Goal: Information Seeking & Learning: Understand process/instructions

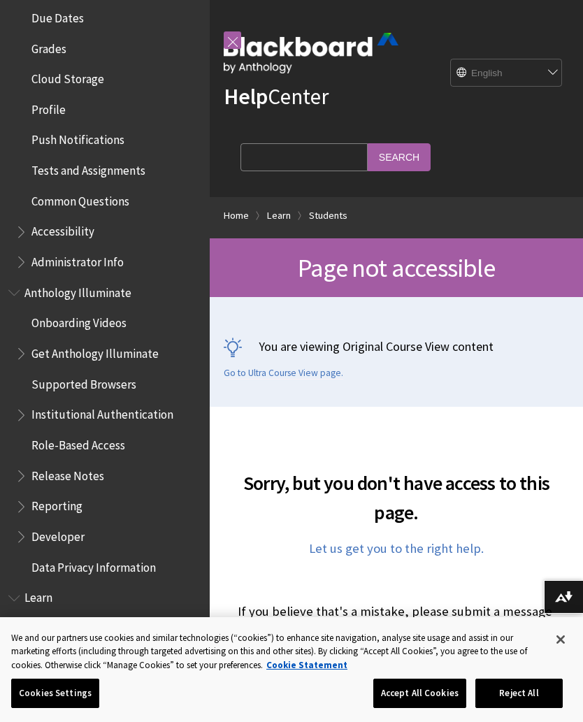
click at [267, 266] on h1 "Page not accessible" at bounding box center [396, 267] width 345 height 31
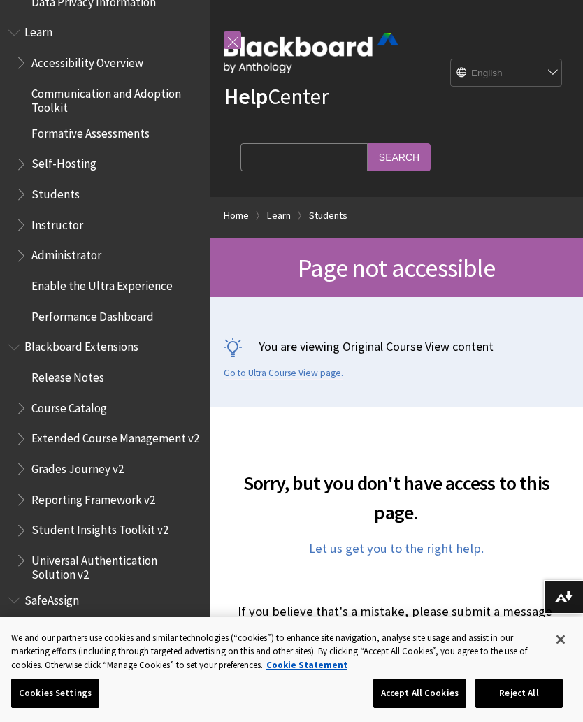
scroll to position [1184, 0]
click at [63, 589] on span "SafeAssign" at bounding box center [51, 598] width 55 height 19
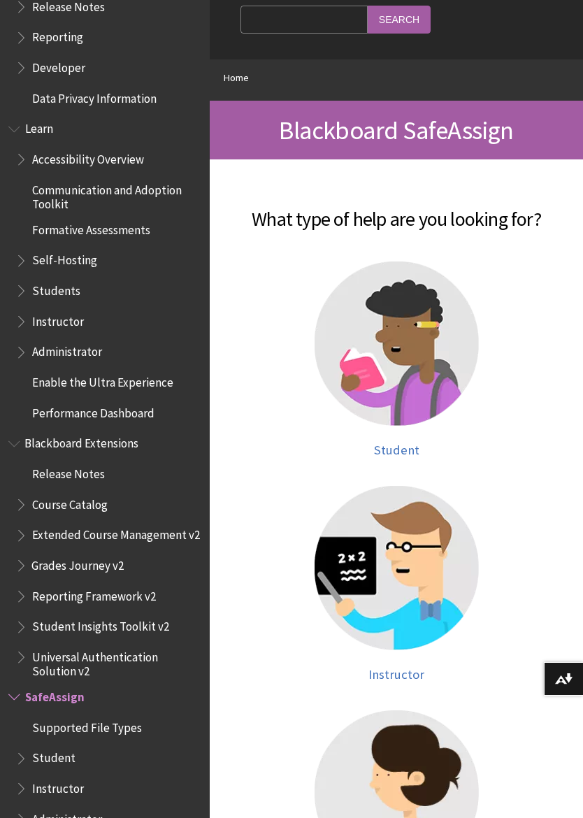
scroll to position [137, 0]
click at [421, 378] on img at bounding box center [397, 344] width 164 height 164
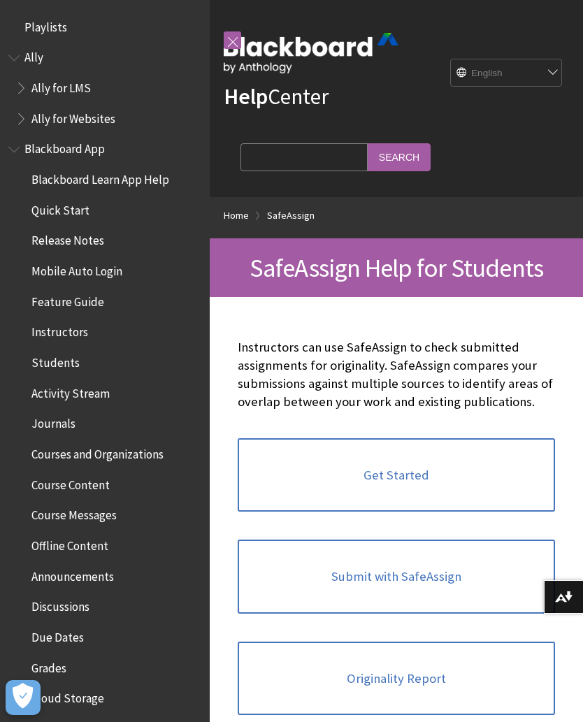
scroll to position [1364, 0]
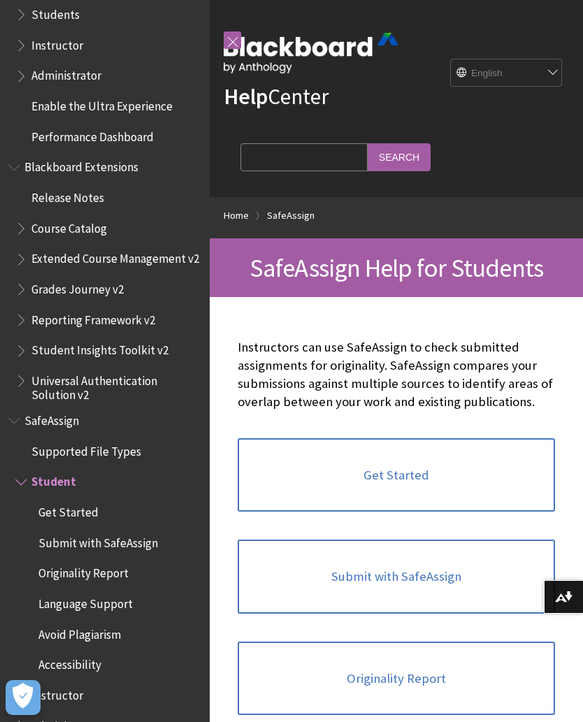
click at [421, 465] on link "Get Started" at bounding box center [396, 475] width 317 height 74
click at [454, 563] on link "Submit with SafeAssign" at bounding box center [396, 577] width 317 height 74
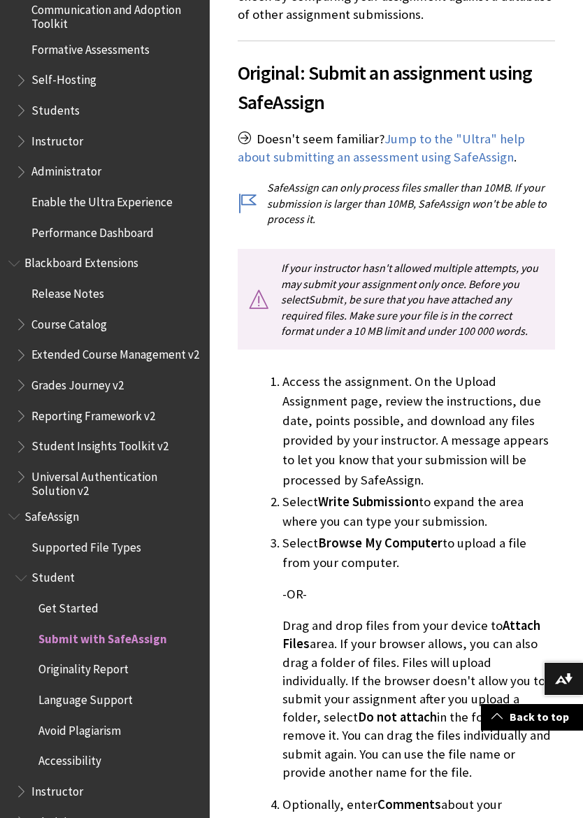
scroll to position [406, 0]
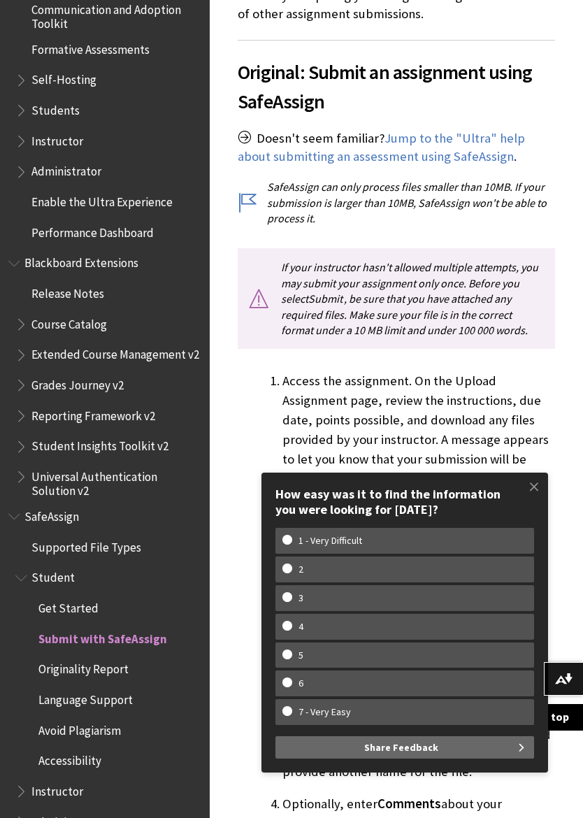
click at [542, 396] on li "Access the assignment. On the Upload Assignment page, review the instructions, …" at bounding box center [418, 429] width 273 height 117
click at [532, 485] on span at bounding box center [533, 486] width 29 height 29
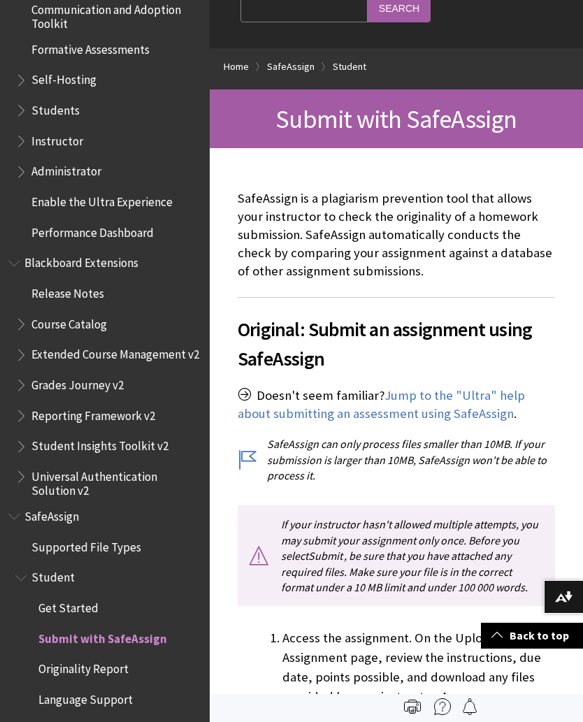
scroll to position [0, 0]
